Goal: Task Accomplishment & Management: Manage account settings

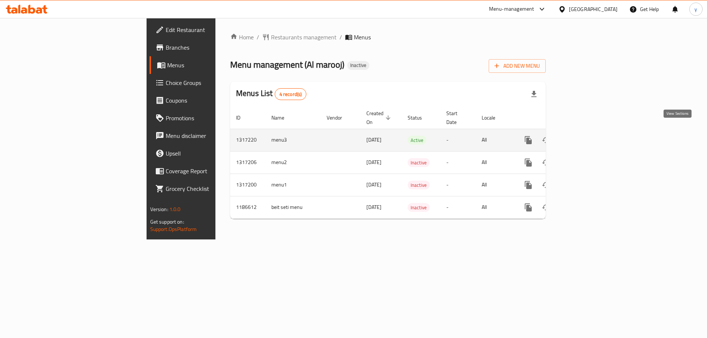
click at [586, 136] on icon "enhanced table" at bounding box center [581, 140] width 9 height 9
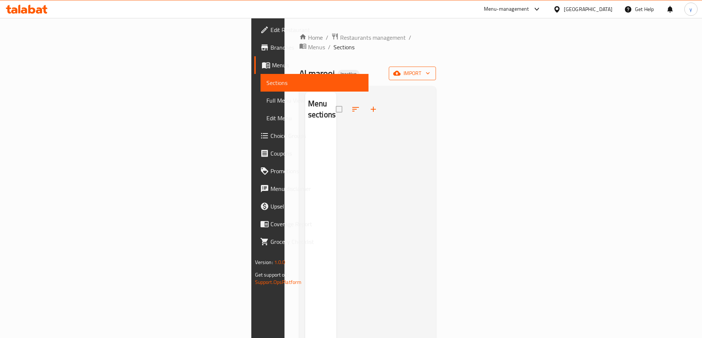
click at [430, 69] on span "import" at bounding box center [411, 73] width 35 height 9
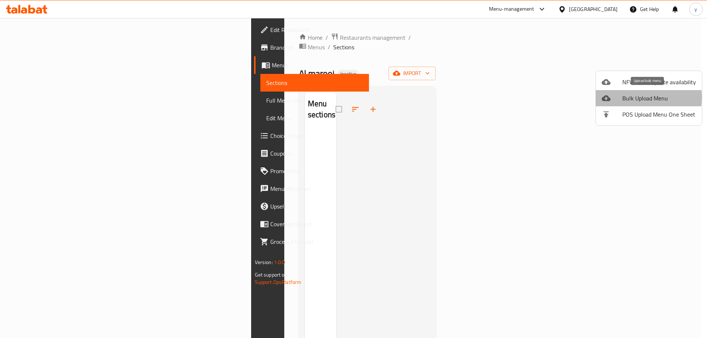
click at [625, 97] on span "Bulk Upload Menu" at bounding box center [659, 98] width 74 height 9
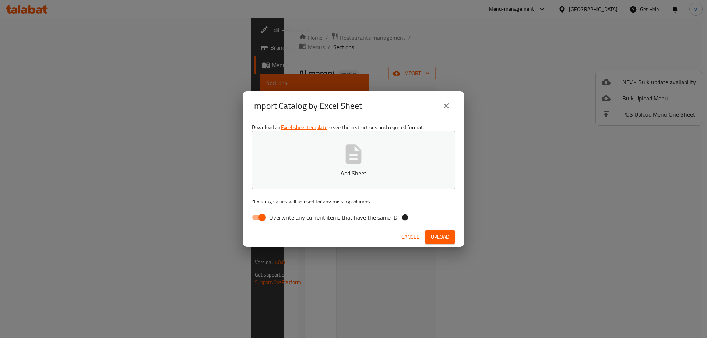
click at [228, 222] on div "Import Catalog by Excel Sheet Download an Excel sheet template to see the instr…" at bounding box center [353, 169] width 707 height 338
click at [256, 215] on input "Overwrite any current items that have the same ID." at bounding box center [262, 218] width 42 height 14
checkbox input "false"
click at [431, 235] on span "Upload" at bounding box center [440, 237] width 18 height 9
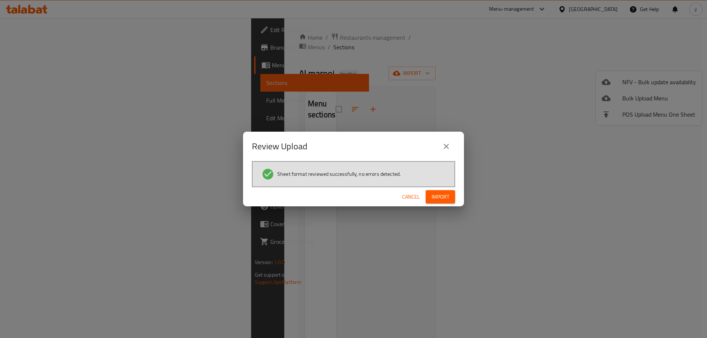
click at [443, 196] on span "Import" at bounding box center [441, 197] width 18 height 9
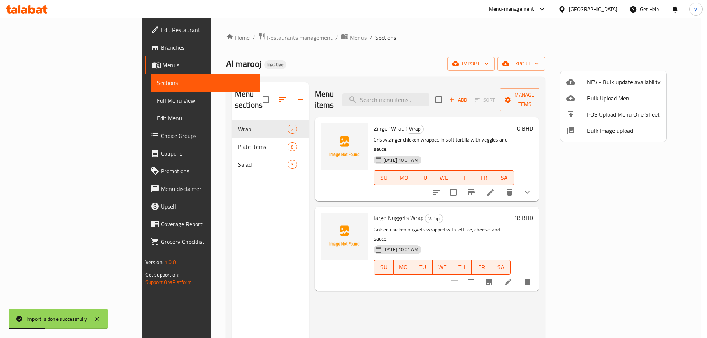
click at [75, 99] on div at bounding box center [353, 169] width 707 height 338
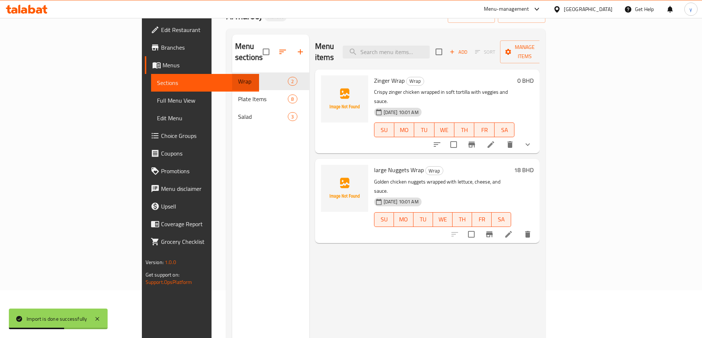
scroll to position [103, 0]
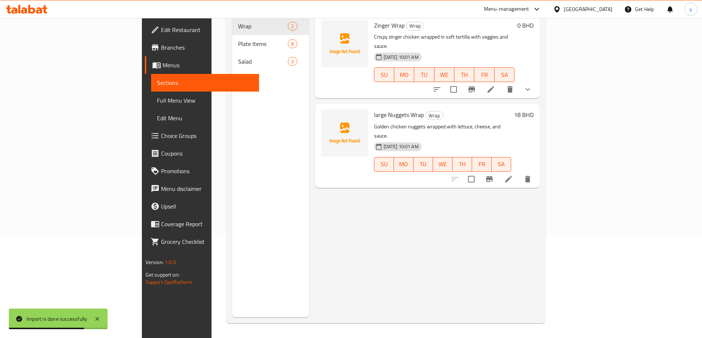
click at [157, 99] on span "Full Menu View" at bounding box center [205, 100] width 96 height 9
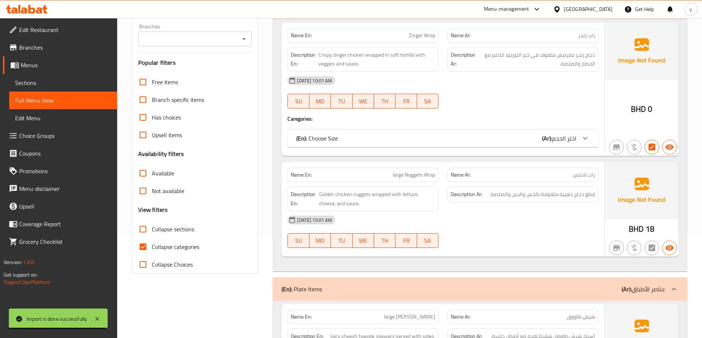
click at [174, 248] on span "Collapse categories" at bounding box center [176, 247] width 48 height 9
click at [152, 248] on input "Collapse categories" at bounding box center [143, 247] width 18 height 18
checkbox input "false"
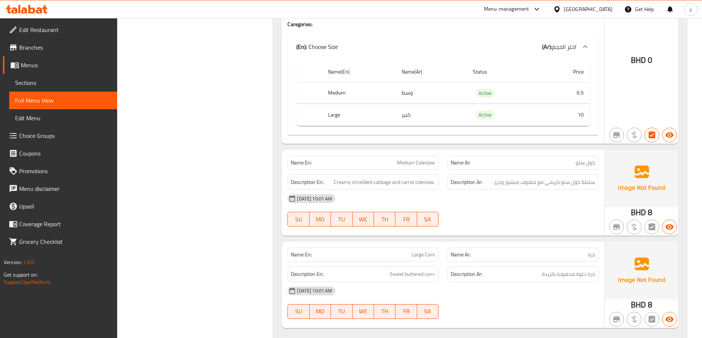
scroll to position [1723, 0]
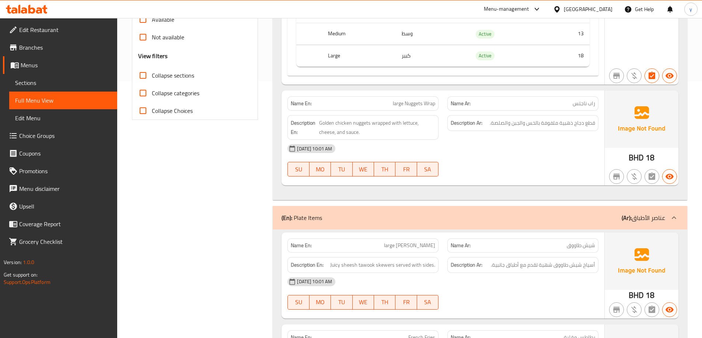
scroll to position [221, 0]
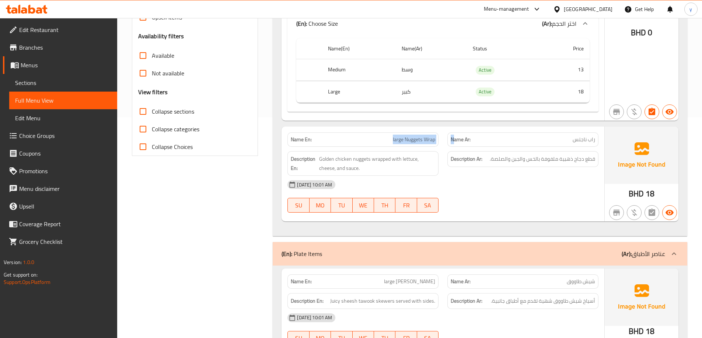
drag, startPoint x: 385, startPoint y: 144, endPoint x: 453, endPoint y: 144, distance: 68.1
click at [453, 144] on div "Name En: large Nuggets Wrap Name Ar: راب ناجتس" at bounding box center [443, 139] width 320 height 23
click at [576, 225] on div "Name En: Zinger Wrap Name Ar: راب زنجر Description En: Crispy zinger chicken wr…" at bounding box center [480, 69] width 414 height 335
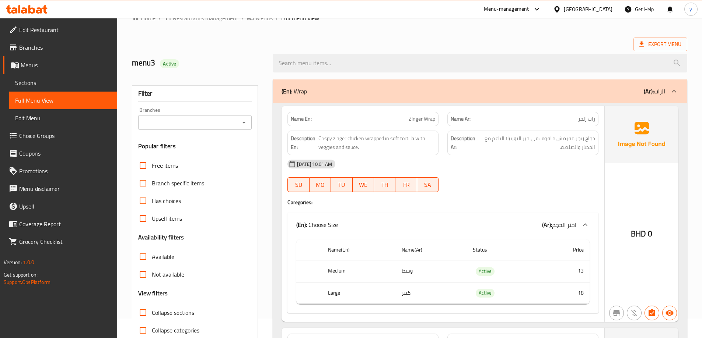
scroll to position [0, 0]
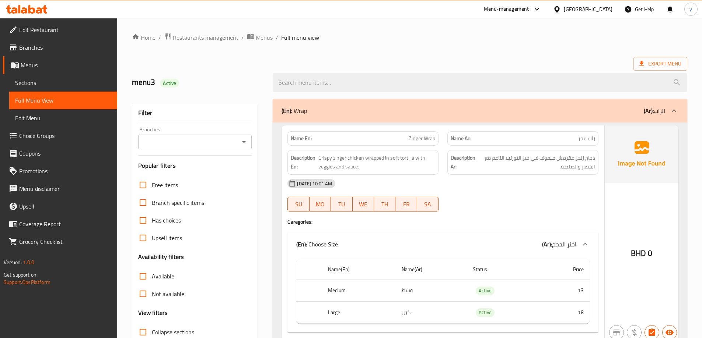
click at [90, 98] on span "Full Menu View" at bounding box center [63, 100] width 96 height 9
click at [58, 72] on link "Menus" at bounding box center [60, 65] width 114 height 18
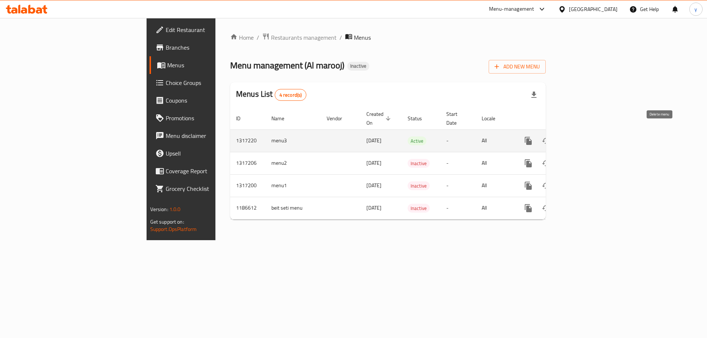
click at [573, 133] on button "enhanced table" at bounding box center [564, 141] width 18 height 18
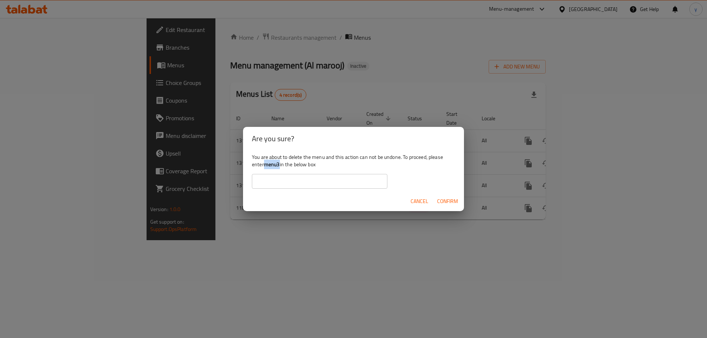
drag, startPoint x: 264, startPoint y: 165, endPoint x: 280, endPoint y: 167, distance: 15.9
click at [280, 167] on div "You are about to delete the menu and this action can not be undone. To proceed,…" at bounding box center [353, 171] width 221 height 41
copy div "menu3"
click at [282, 179] on input "text" at bounding box center [320, 181] width 136 height 15
paste input "menu3"
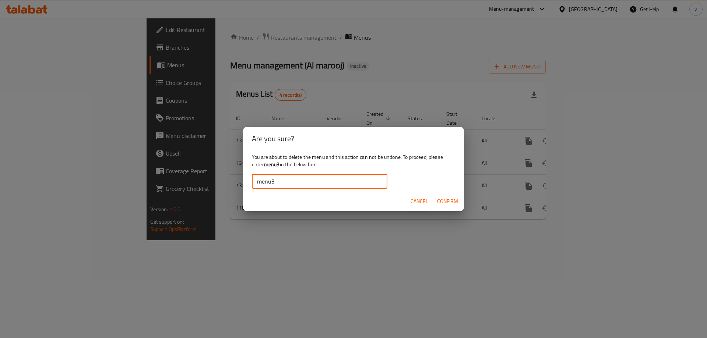
click at [441, 199] on span "Confirm" at bounding box center [447, 201] width 21 height 9
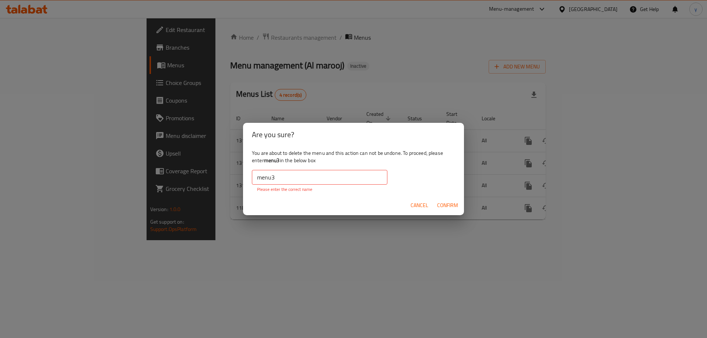
click at [285, 180] on input "menu3" at bounding box center [320, 177] width 136 height 15
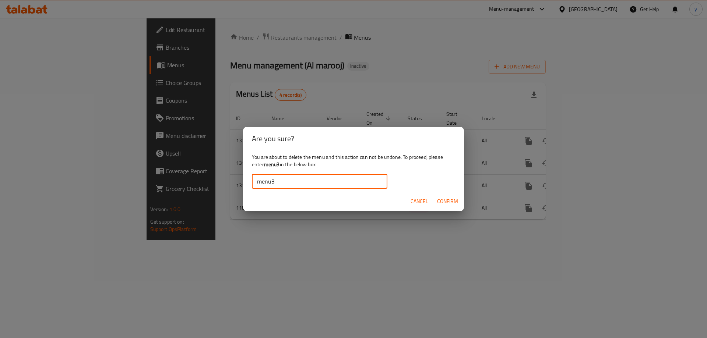
type input "menu3"
click at [448, 199] on span "Confirm" at bounding box center [447, 201] width 21 height 9
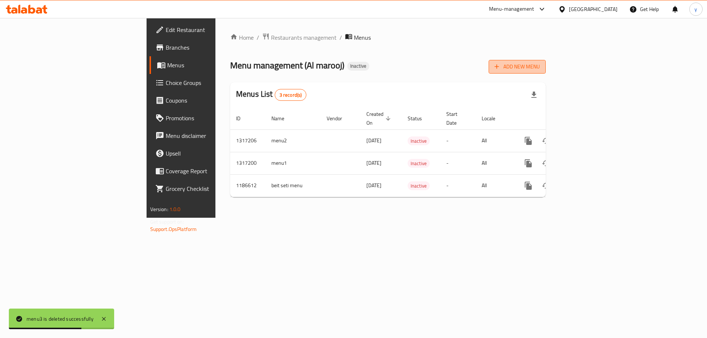
click at [540, 70] on span "Add New Menu" at bounding box center [517, 66] width 45 height 9
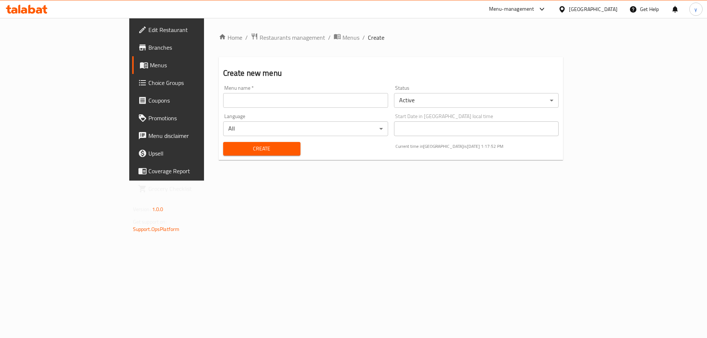
click at [371, 98] on input "text" at bounding box center [305, 100] width 165 height 15
type input "ة"
type input "menu3"
click at [223, 142] on button "Create" at bounding box center [261, 149] width 77 height 14
click at [150, 64] on span "Menus" at bounding box center [196, 65] width 92 height 9
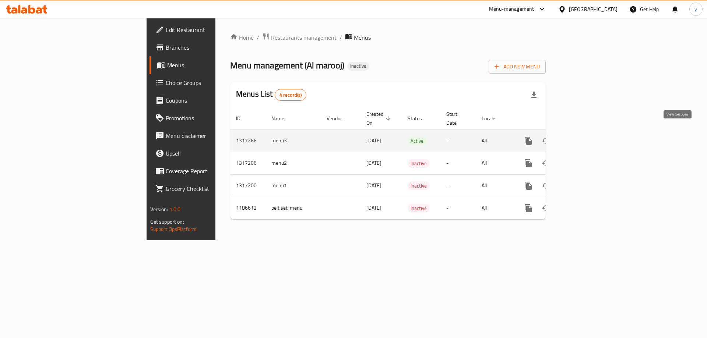
click at [590, 137] on link "enhanced table" at bounding box center [582, 141] width 18 height 18
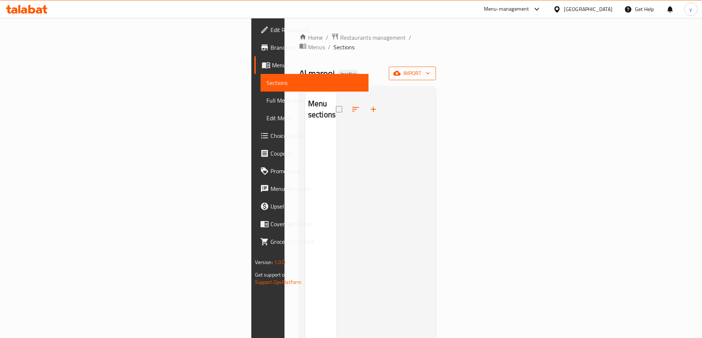
click at [400, 71] on icon "button" at bounding box center [396, 73] width 7 height 5
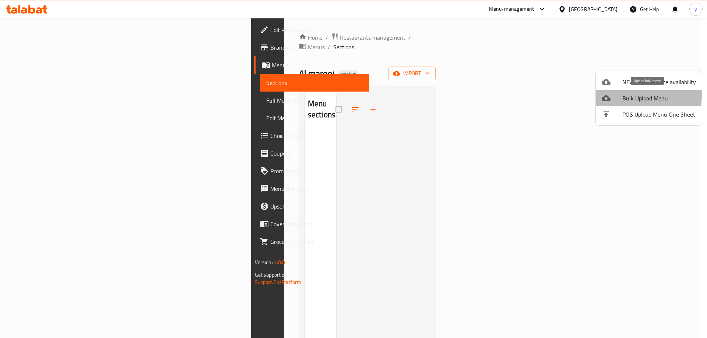
click at [618, 95] on div at bounding box center [612, 98] width 21 height 9
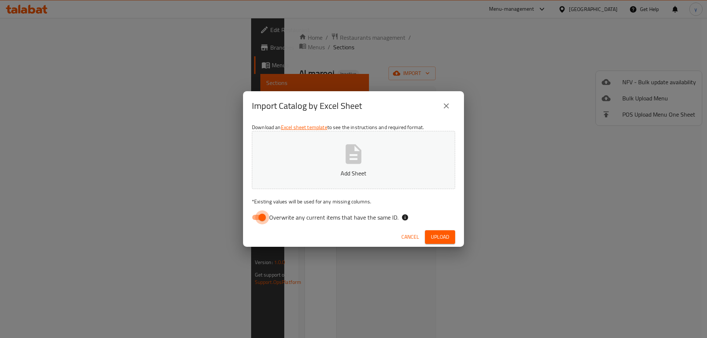
click at [267, 222] on input "Overwrite any current items that have the same ID." at bounding box center [262, 218] width 42 height 14
checkbox input "false"
click at [443, 236] on span "Upload" at bounding box center [440, 237] width 18 height 9
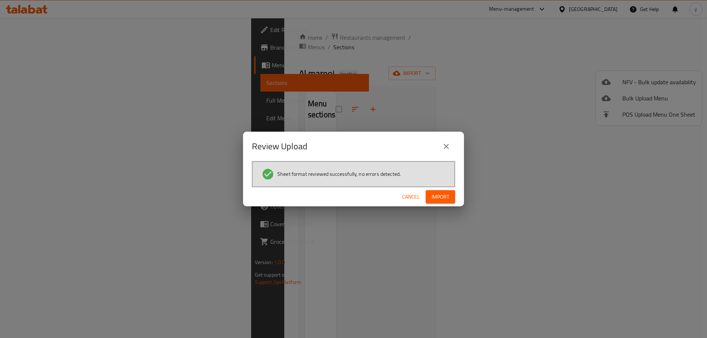
click at [445, 197] on span "Import" at bounding box center [441, 197] width 18 height 9
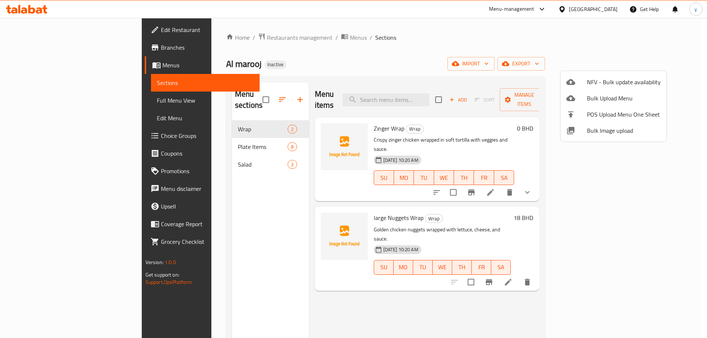
click at [225, 189] on div at bounding box center [353, 169] width 707 height 338
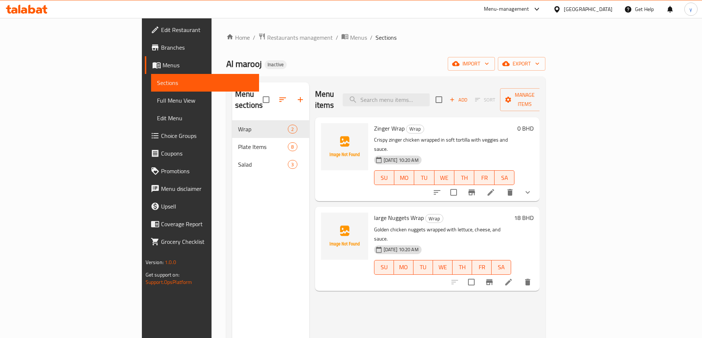
drag, startPoint x: 46, startPoint y: 98, endPoint x: 119, endPoint y: 127, distance: 78.8
click at [157, 98] on span "Full Menu View" at bounding box center [205, 100] width 96 height 9
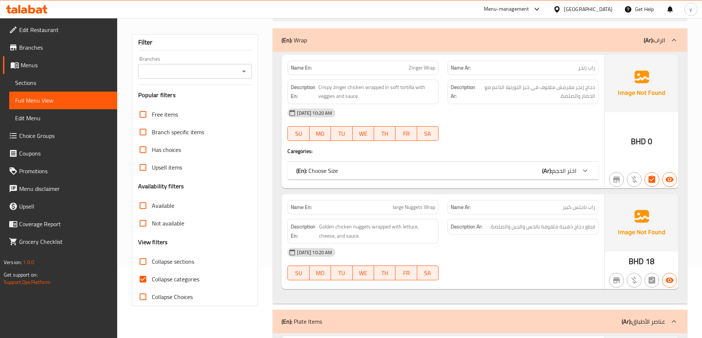
scroll to position [110, 0]
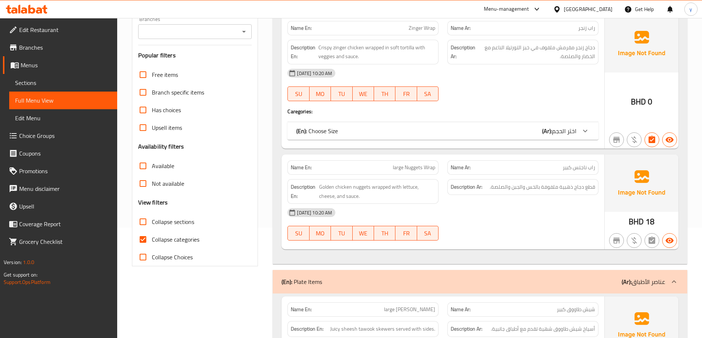
click at [144, 235] on input "Collapse categories" at bounding box center [143, 240] width 18 height 18
checkbox input "false"
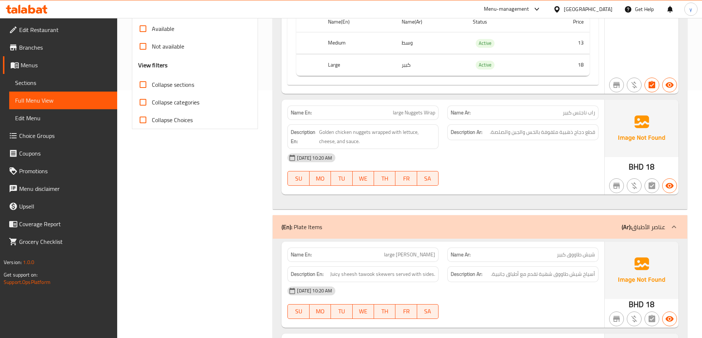
scroll to position [0, 0]
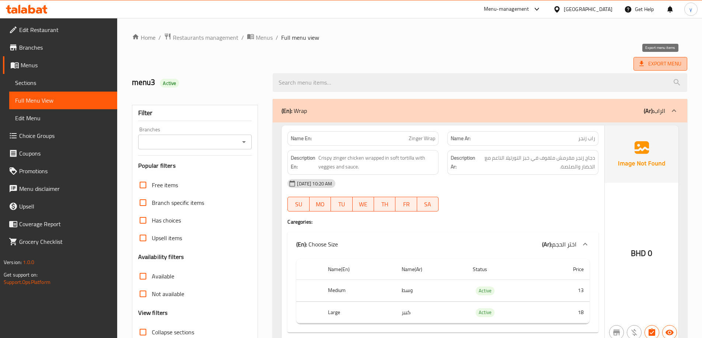
click at [669, 63] on span "Export Menu" at bounding box center [660, 63] width 42 height 9
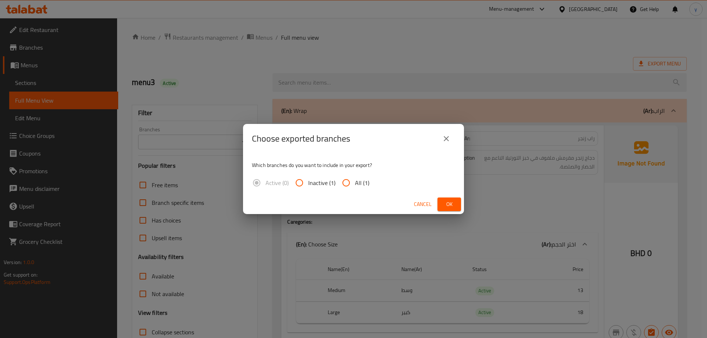
click at [364, 187] on span "All (1)" at bounding box center [362, 183] width 14 height 9
click at [355, 187] on input "All (1)" at bounding box center [346, 183] width 18 height 18
radio input "true"
click at [452, 206] on span "Ok" at bounding box center [449, 204] width 12 height 9
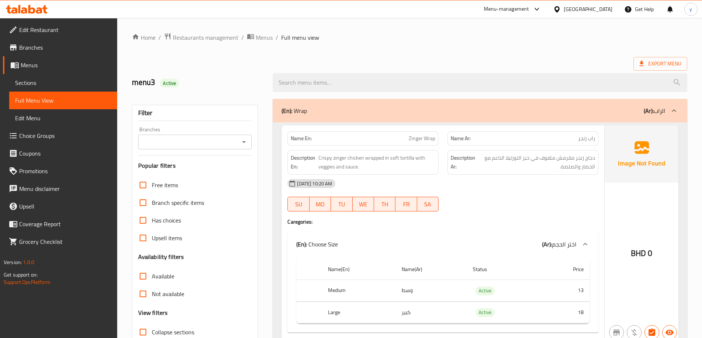
click at [530, 40] on ol "Home / Restaurants management / Menus / Full menu view" at bounding box center [409, 38] width 555 height 10
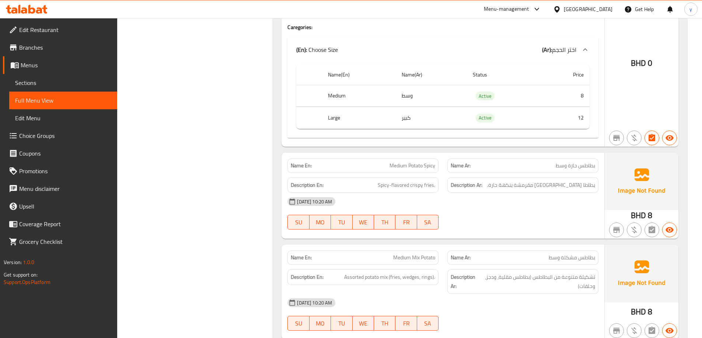
scroll to position [884, 0]
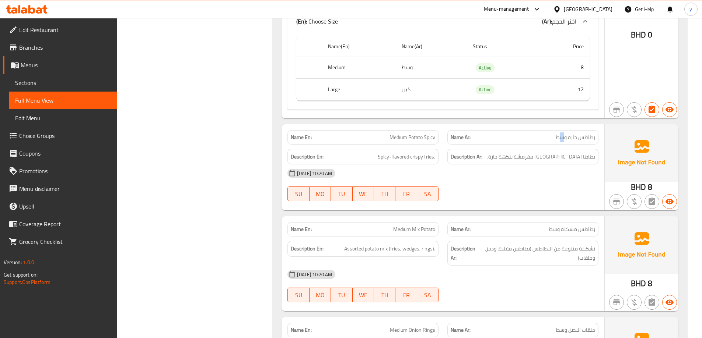
drag, startPoint x: 564, startPoint y: 140, endPoint x: 559, endPoint y: 140, distance: 5.5
click at [559, 140] on span "بطاطس حارة وسط" at bounding box center [574, 138] width 39 height 8
click at [430, 138] on span "Medium Potato Spicy" at bounding box center [412, 138] width 46 height 8
click at [527, 191] on div "14-10-2025 10:20 AM SU MO TU WE TH FR SA" at bounding box center [443, 185] width 320 height 41
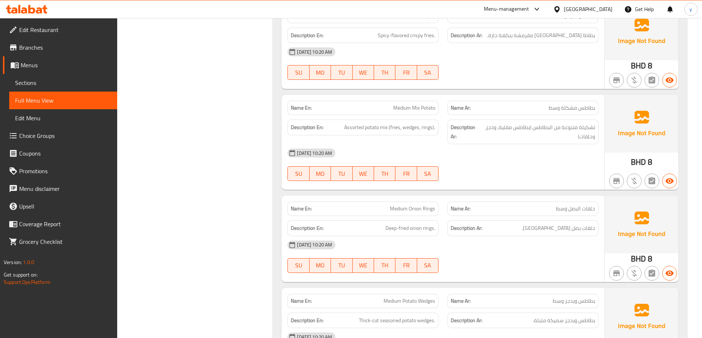
scroll to position [1031, 0]
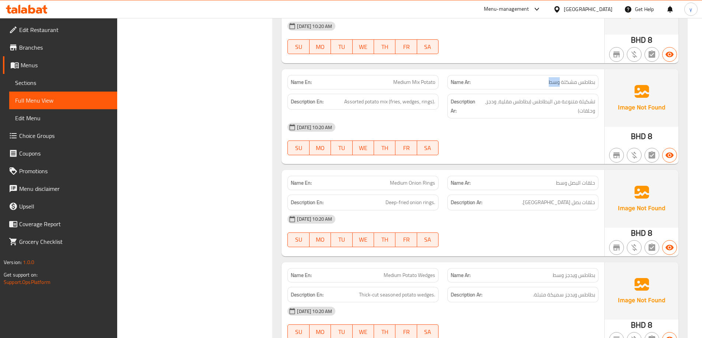
drag, startPoint x: 552, startPoint y: 83, endPoint x: 503, endPoint y: 85, distance: 48.3
click at [521, 86] on p "Name Ar: بطاطس مشكلة وسط" at bounding box center [522, 82] width 144 height 8
drag, startPoint x: 413, startPoint y: 81, endPoint x: 406, endPoint y: 82, distance: 6.6
click at [406, 82] on span "Medium Mix Potato" at bounding box center [414, 82] width 42 height 8
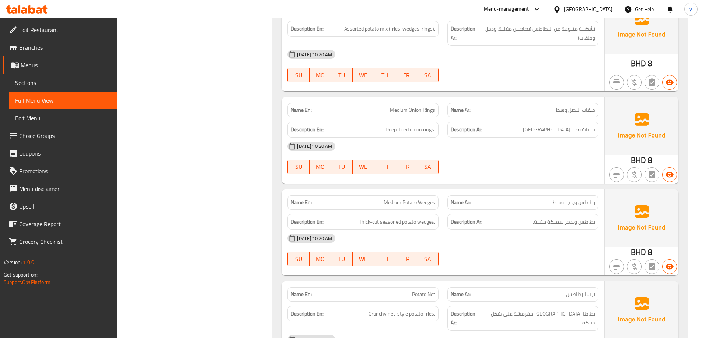
scroll to position [1105, 0]
drag, startPoint x: 567, startPoint y: 110, endPoint x: 474, endPoint y: 103, distance: 92.7
click at [536, 110] on p "Name Ar: حلقات البصل وسط" at bounding box center [522, 110] width 144 height 8
drag, startPoint x: 410, startPoint y: 106, endPoint x: 420, endPoint y: 117, distance: 15.0
click at [397, 108] on span "Medium Onion Rings" at bounding box center [412, 110] width 45 height 8
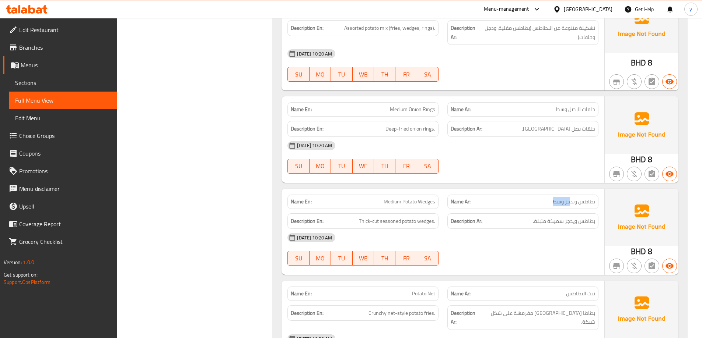
drag, startPoint x: 564, startPoint y: 201, endPoint x: 548, endPoint y: 201, distance: 15.1
click at [548, 201] on p "Name Ar: بطاطس ويدجز وسط" at bounding box center [522, 202] width 144 height 8
drag, startPoint x: 418, startPoint y: 203, endPoint x: 434, endPoint y: 203, distance: 15.8
click at [434, 203] on span "Medium Potato Wedges" at bounding box center [409, 202] width 52 height 8
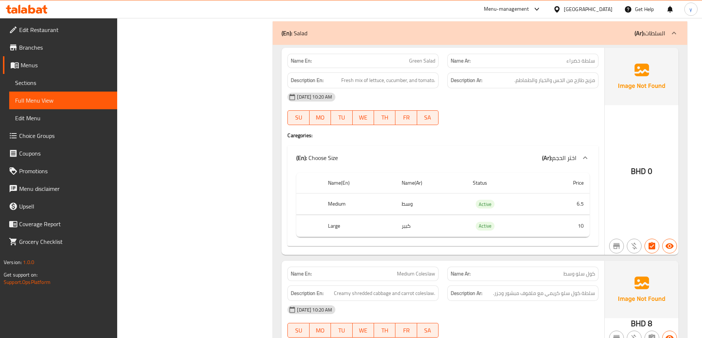
scroll to position [1694, 0]
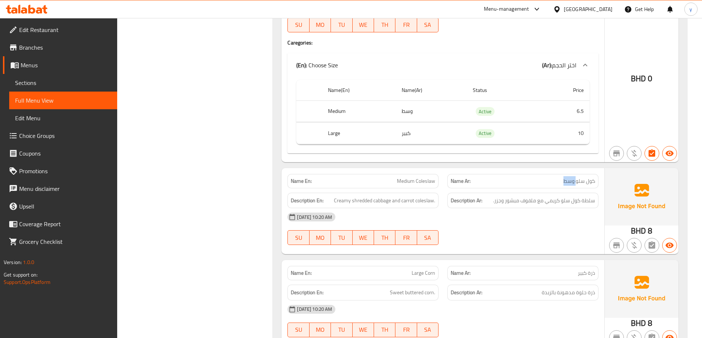
drag, startPoint x: 558, startPoint y: 173, endPoint x: 576, endPoint y: 178, distance: 19.0
click at [576, 178] on div "Name Ar: كول سلو وسط" at bounding box center [522, 181] width 151 height 14
drag, startPoint x: 386, startPoint y: 178, endPoint x: 409, endPoint y: 178, distance: 22.8
click at [409, 178] on div "Name En: Medium Coleslaw" at bounding box center [362, 181] width 151 height 14
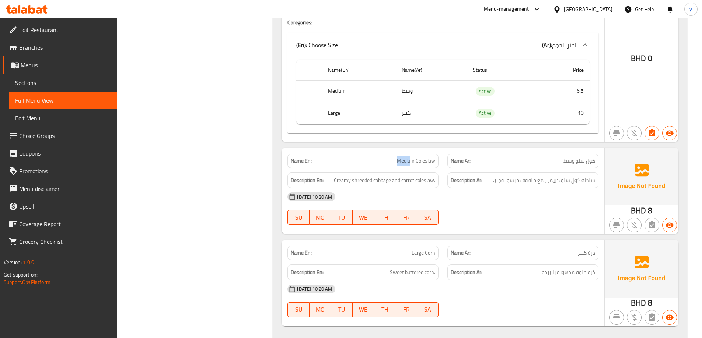
scroll to position [1723, 0]
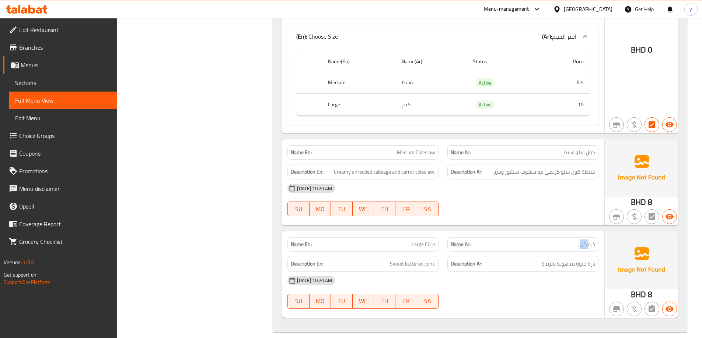
drag, startPoint x: 580, startPoint y: 236, endPoint x: 588, endPoint y: 236, distance: 8.1
click at [588, 241] on span "ذرة كبير" at bounding box center [586, 245] width 17 height 8
drag, startPoint x: 423, startPoint y: 231, endPoint x: 442, endPoint y: 233, distance: 19.0
click at [442, 233] on div "Name En: Large Corn" at bounding box center [363, 244] width 160 height 23
click at [485, 212] on div at bounding box center [523, 216] width 160 height 9
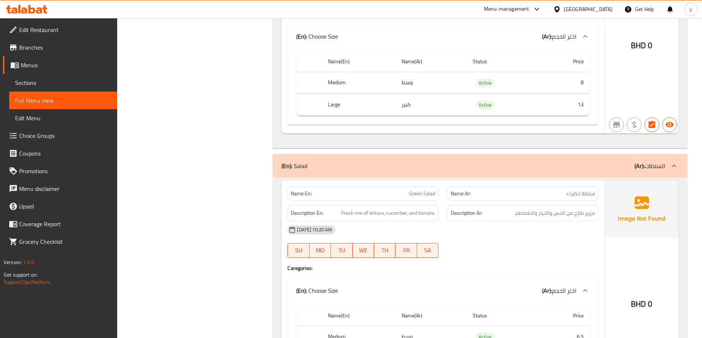
scroll to position [1392, 0]
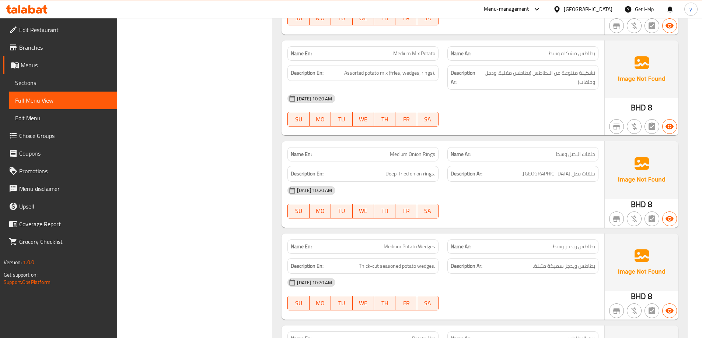
drag, startPoint x: 466, startPoint y: 147, endPoint x: 470, endPoint y: 143, distance: 6.0
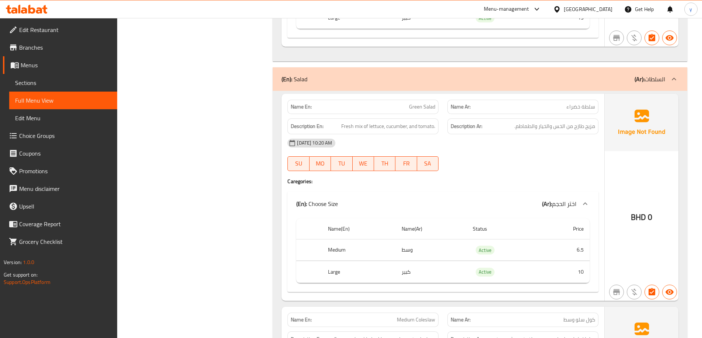
scroll to position [1542, 0]
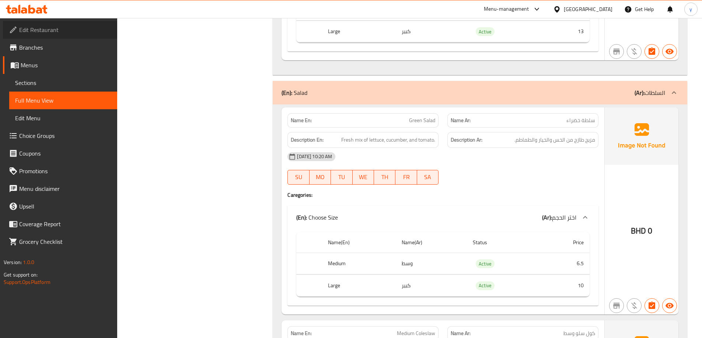
click at [78, 31] on span "Edit Restaurant" at bounding box center [65, 29] width 92 height 9
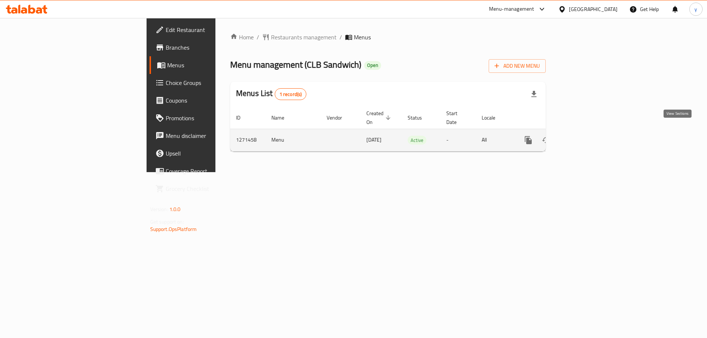
click at [590, 131] on link "enhanced table" at bounding box center [582, 140] width 18 height 18
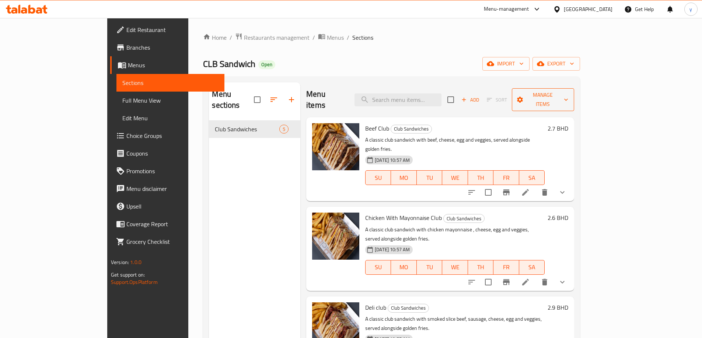
click at [569, 97] on icon "button" at bounding box center [565, 99] width 7 height 7
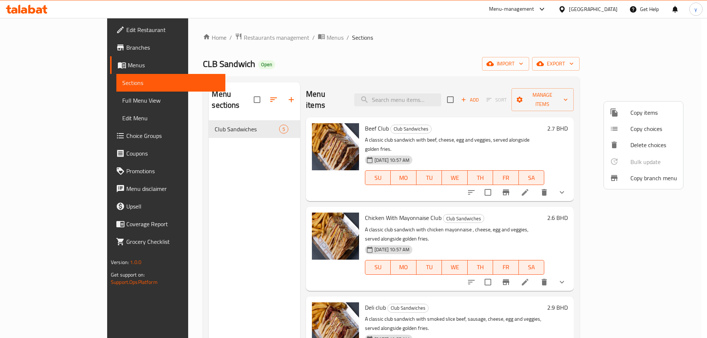
click at [662, 176] on span "Copy branch menu" at bounding box center [654, 178] width 47 height 9
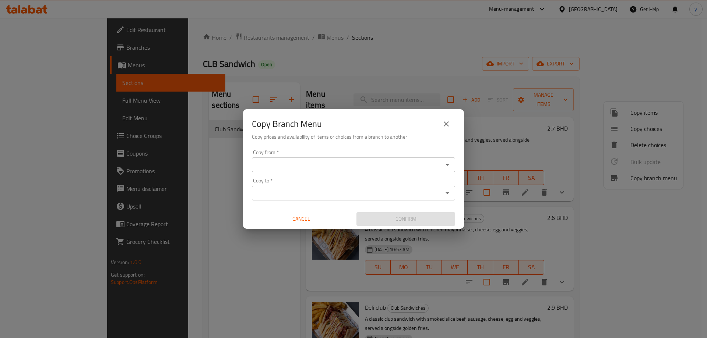
click at [409, 172] on div "Copy from *" at bounding box center [353, 165] width 203 height 15
click at [253, 166] on div "Copy from *" at bounding box center [353, 165] width 203 height 15
paste input "766288"
type input "7"
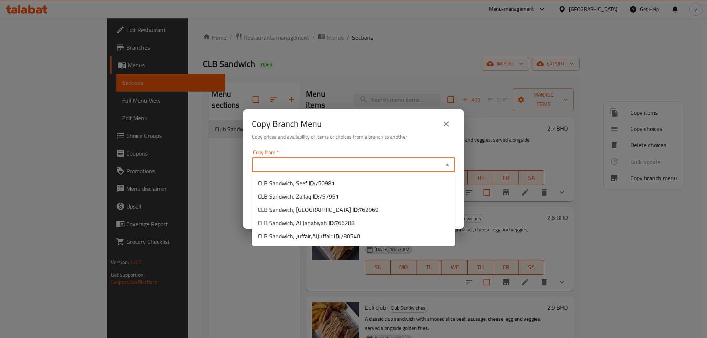
click at [446, 165] on icon "Close" at bounding box center [447, 165] width 9 height 9
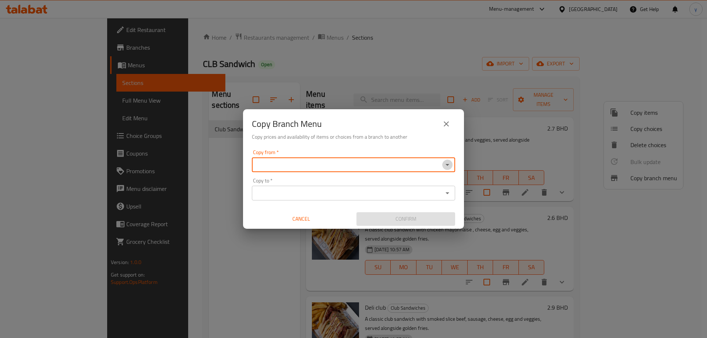
click at [446, 165] on icon "Open" at bounding box center [448, 165] width 4 height 2
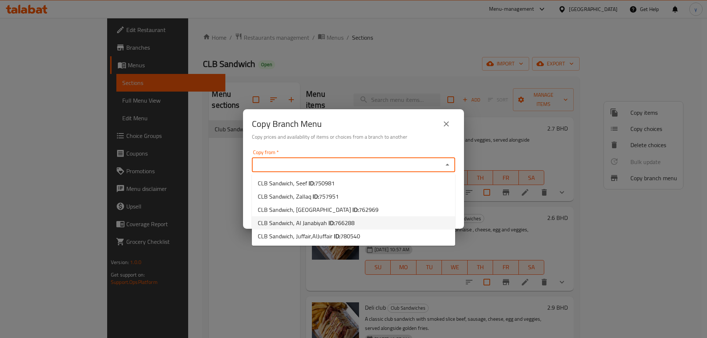
click at [356, 224] on li "CLB Sandwich, Al Janabiyah ID: 766288" at bounding box center [353, 223] width 203 height 13
type input "CLB Sandwich, Al Janabiyah"
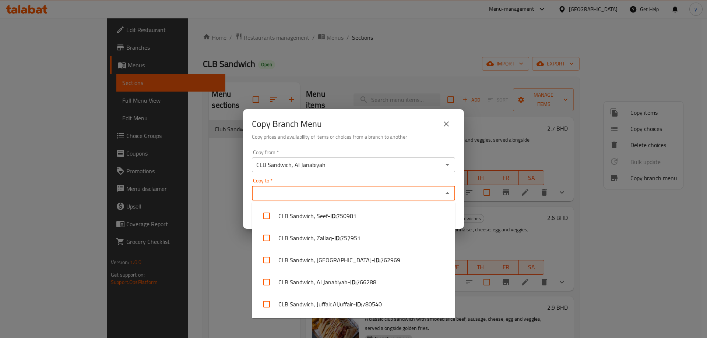
click at [342, 197] on input "Copy to   *" at bounding box center [347, 193] width 187 height 10
click at [338, 302] on li "CLB Sandwich, Juffair,AlJuffair - ID: 780540" at bounding box center [353, 305] width 203 height 22
checkbox input "true"
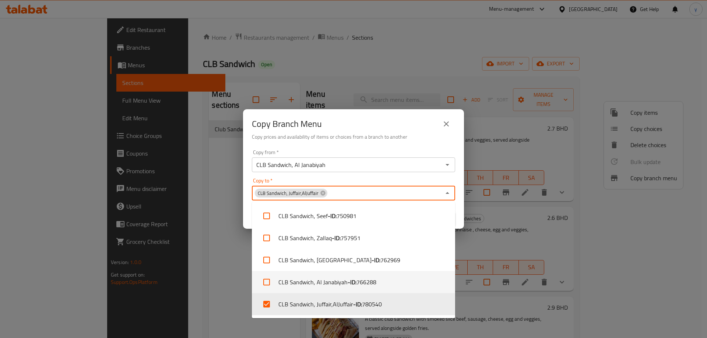
click at [206, 259] on div "Copy Branch Menu Copy prices and availability of items or choices from a branch…" at bounding box center [353, 169] width 707 height 338
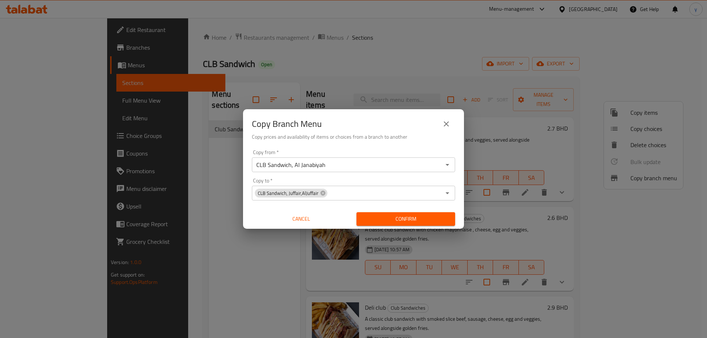
click at [401, 217] on span "Confirm" at bounding box center [405, 219] width 87 height 9
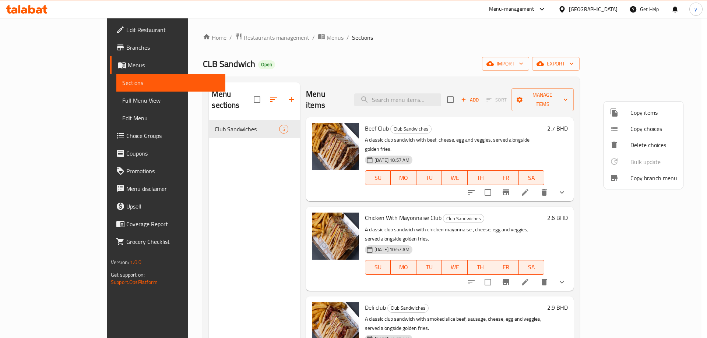
click at [468, 37] on div at bounding box center [353, 169] width 707 height 338
